Goal: Find specific page/section: Find specific page/section

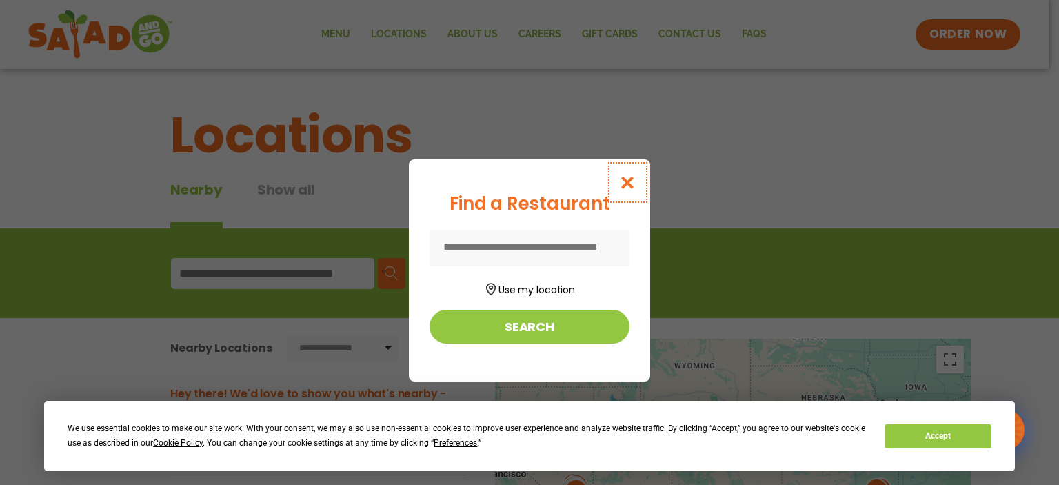
click at [628, 185] on icon "Close modal" at bounding box center [627, 182] width 17 height 14
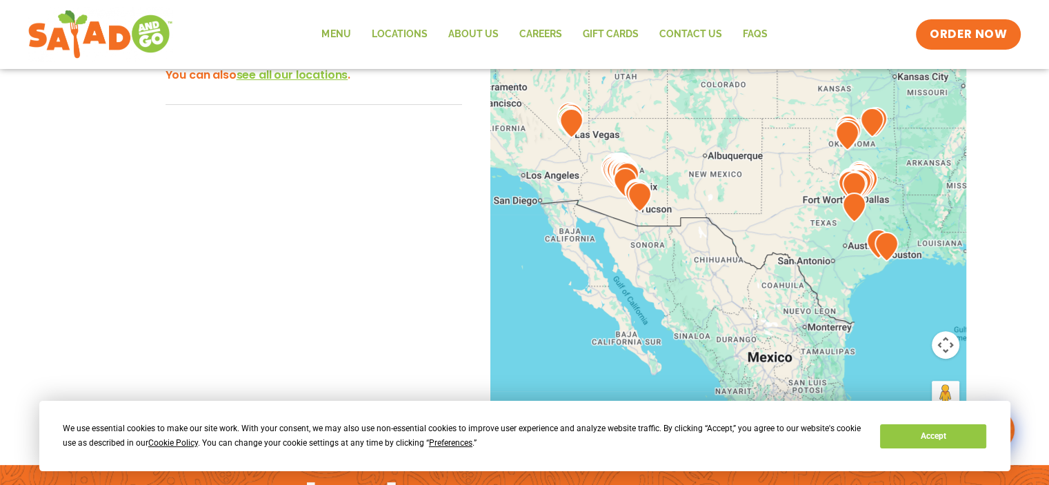
scroll to position [370, 0]
click at [639, 202] on img at bounding box center [640, 198] width 24 height 30
click at [640, 203] on img at bounding box center [640, 198] width 24 height 30
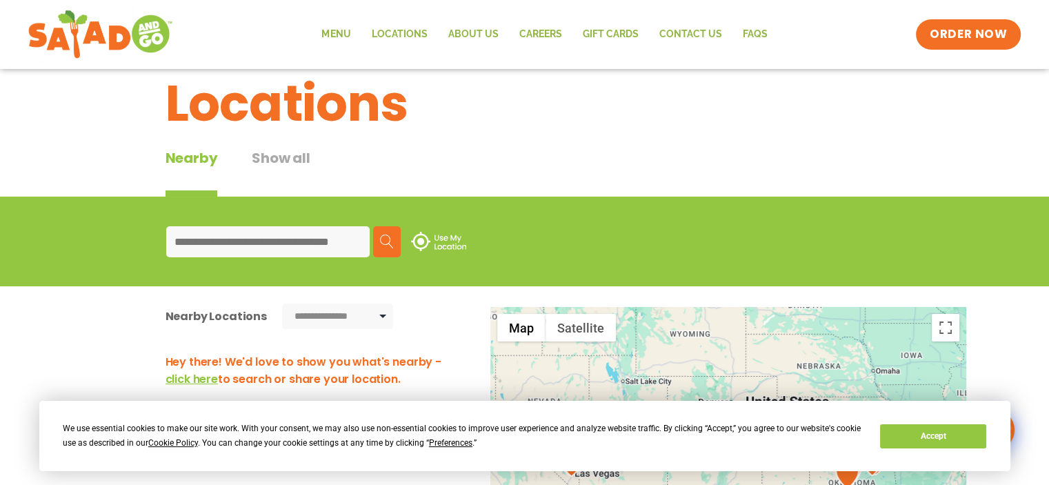
scroll to position [8, 0]
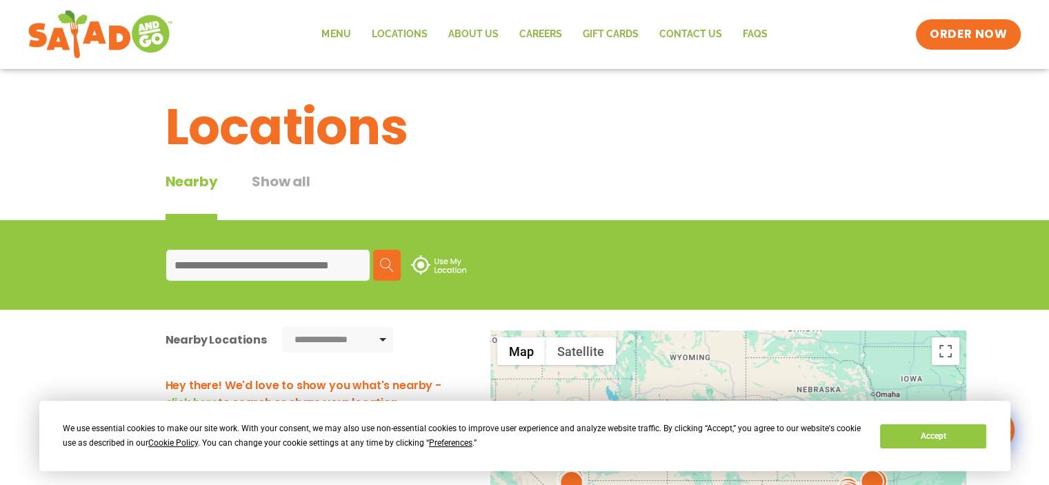
click at [315, 266] on input at bounding box center [267, 265] width 203 height 31
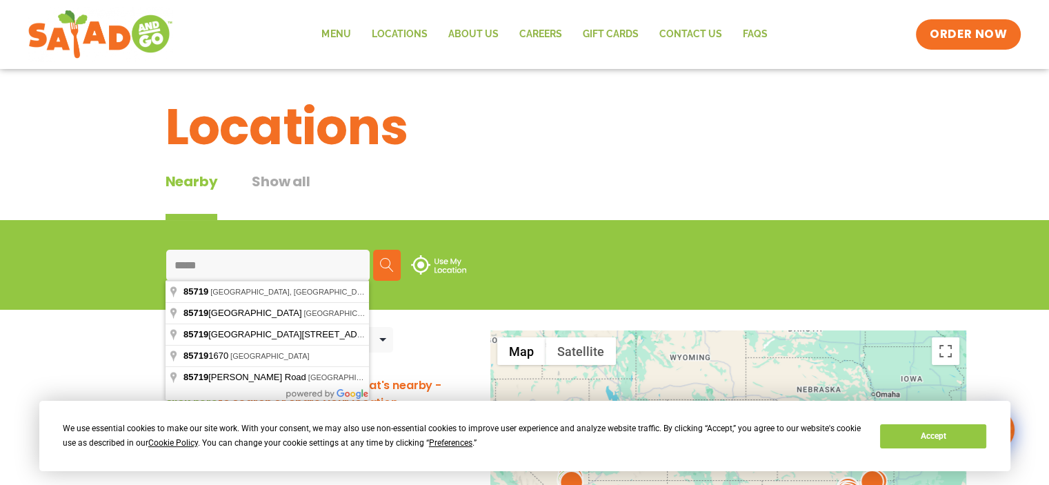
type input "**********"
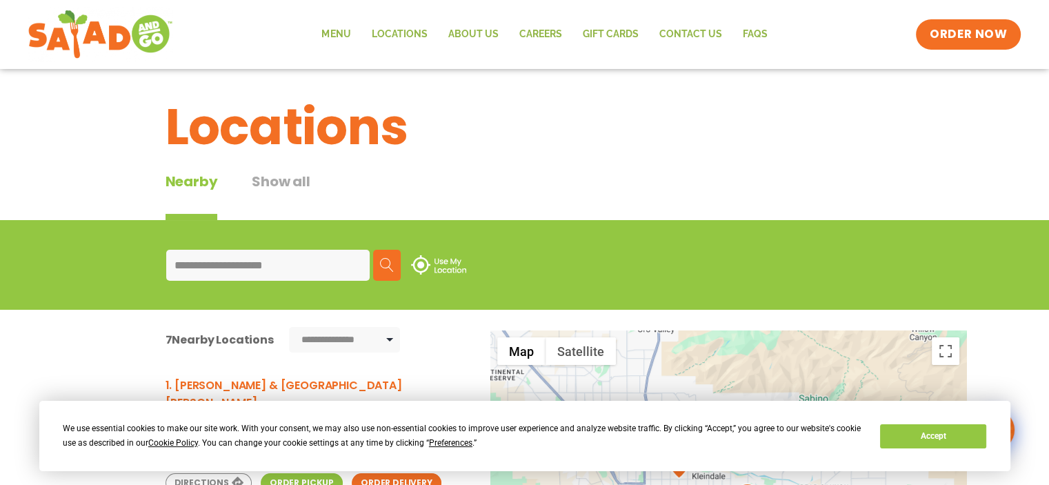
click at [384, 267] on img at bounding box center [387, 265] width 14 height 14
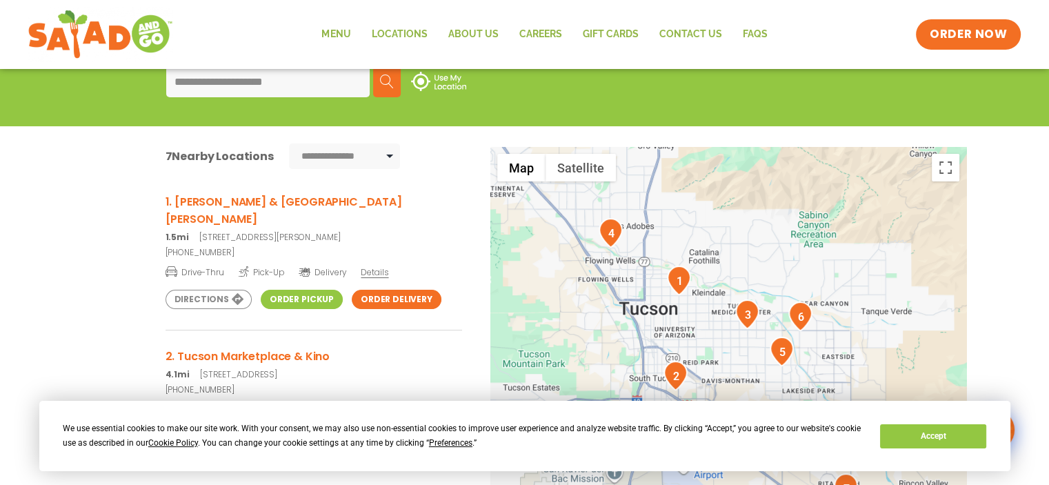
scroll to position [239, 0]
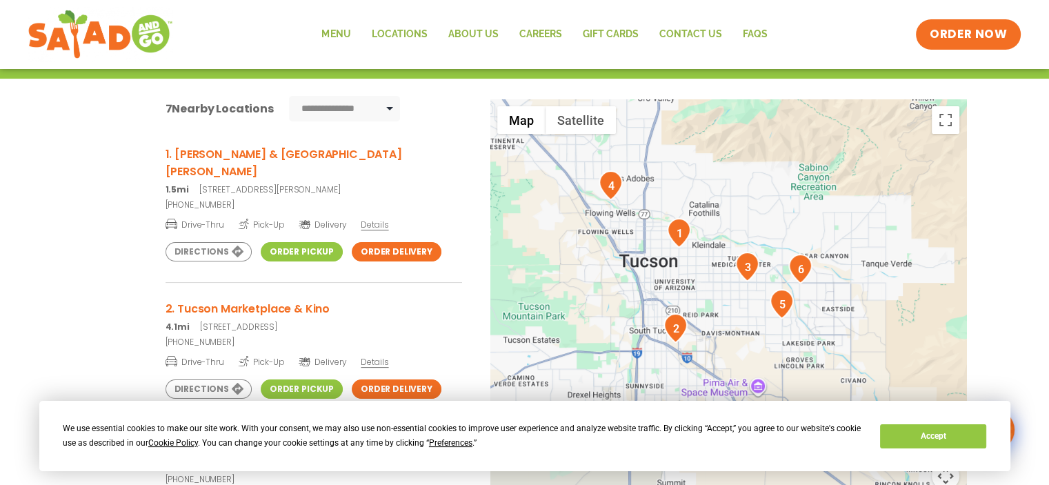
click at [370, 219] on span "Details" at bounding box center [375, 225] width 28 height 12
